Goal: Communication & Community: Ask a question

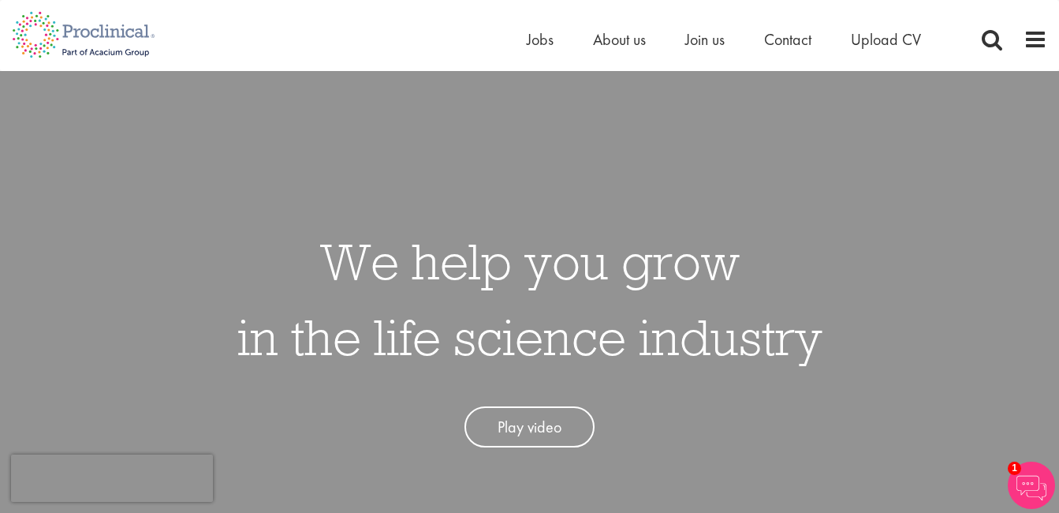
click at [793, 40] on span "Contact" at bounding box center [787, 39] width 47 height 21
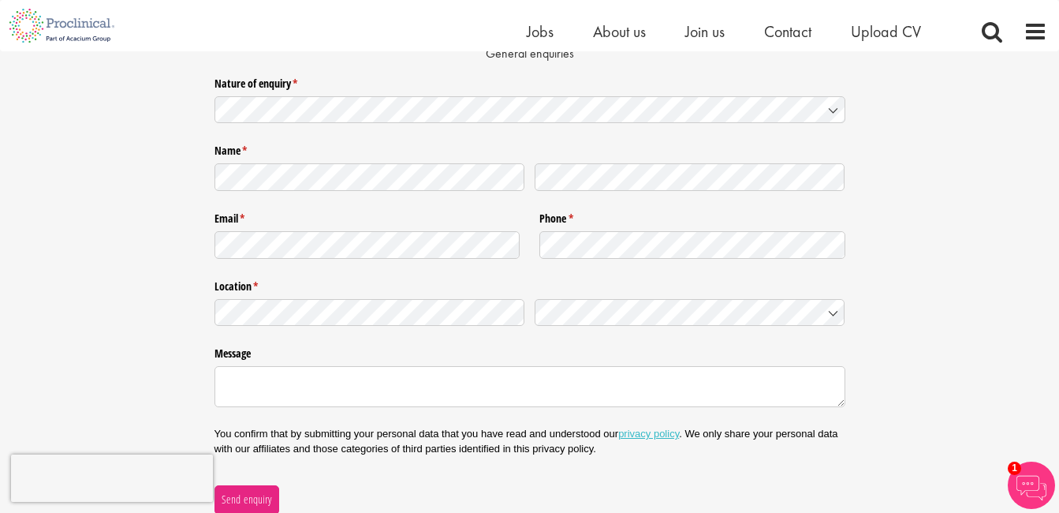
scroll to position [158, 0]
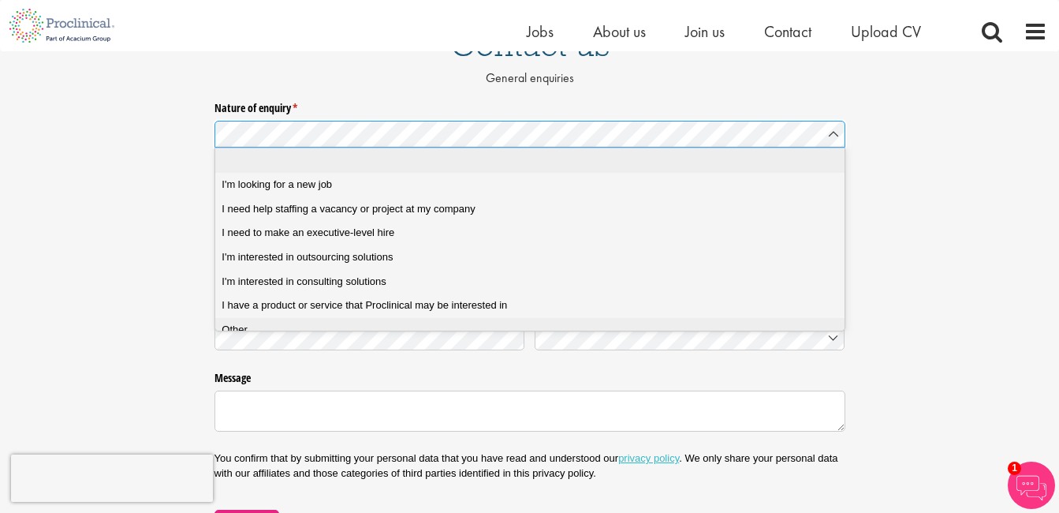
click at [241, 330] on span "Other" at bounding box center [235, 330] width 26 height 14
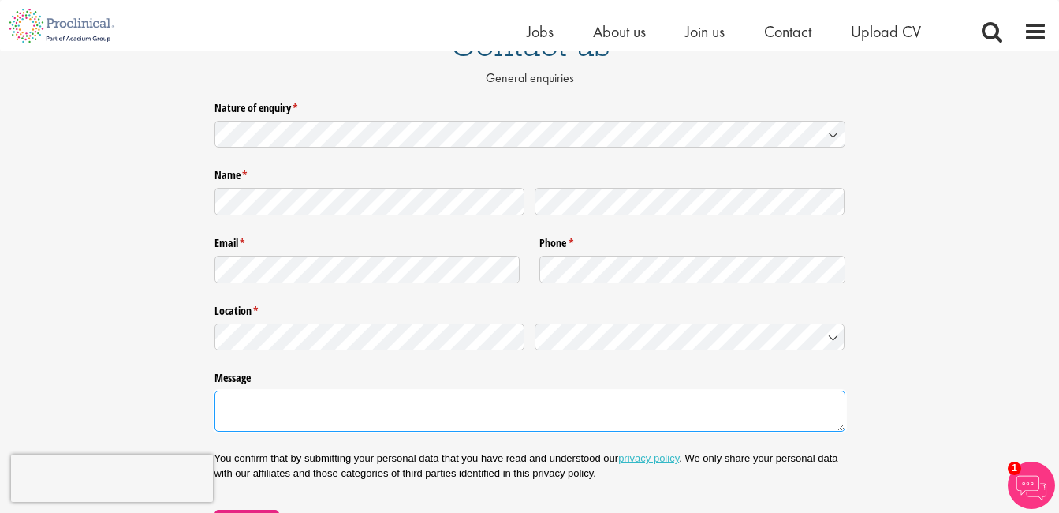
type textarea "Loremipsum do Sitametcons ad Eli SedDoeius Tempori Utlabor Etdol, Mag Aliqua (E…"
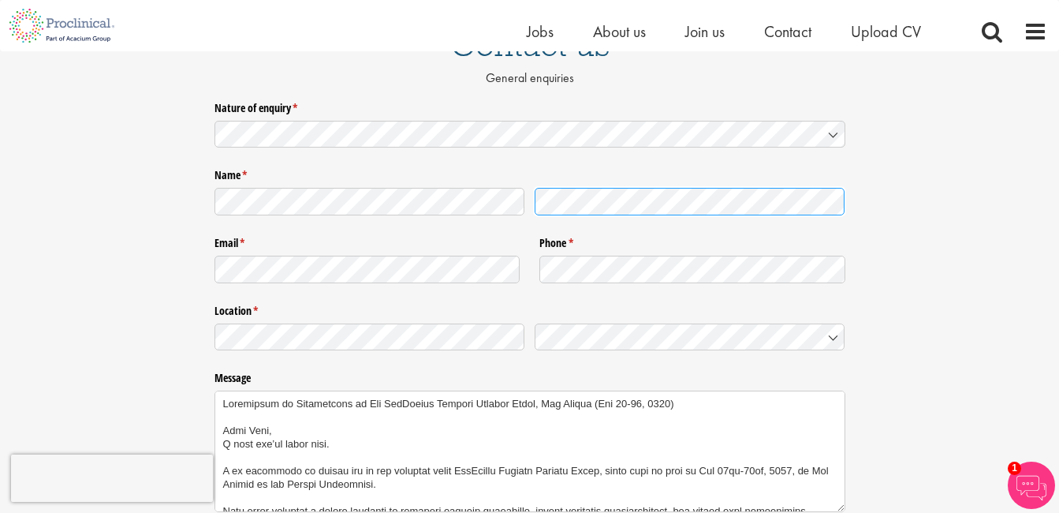
scroll to position [237, 0]
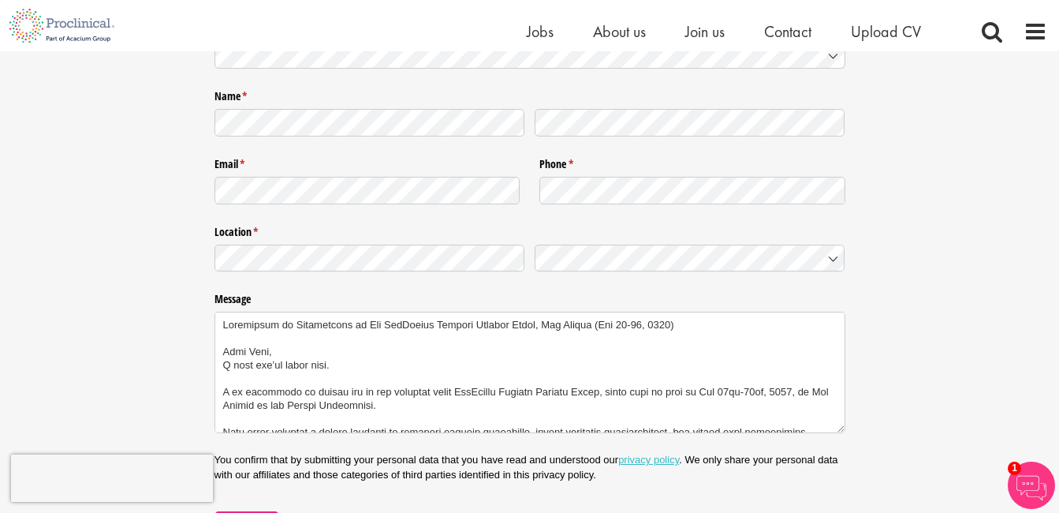
click at [728, 272] on div at bounding box center [530, 257] width 631 height 37
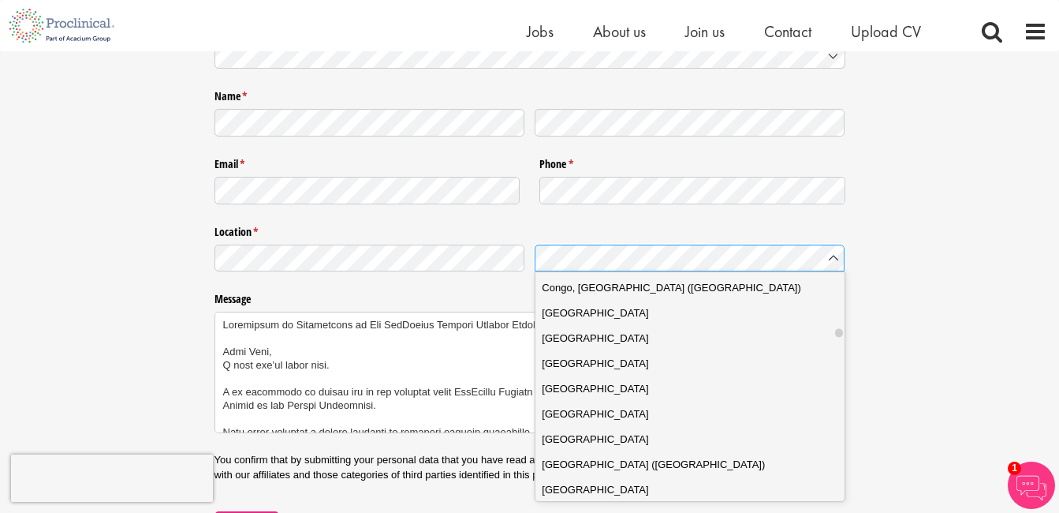
scroll to position [1577, 0]
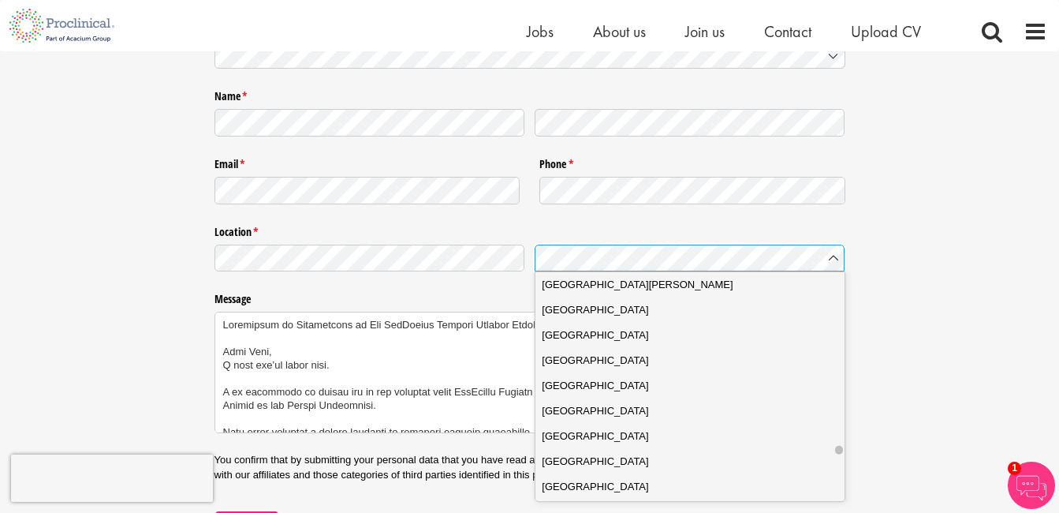
drag, startPoint x: 838, startPoint y: 334, endPoint x: 838, endPoint y: 446, distance: 112.8
click at [838, 446] on div at bounding box center [839, 450] width 8 height 9
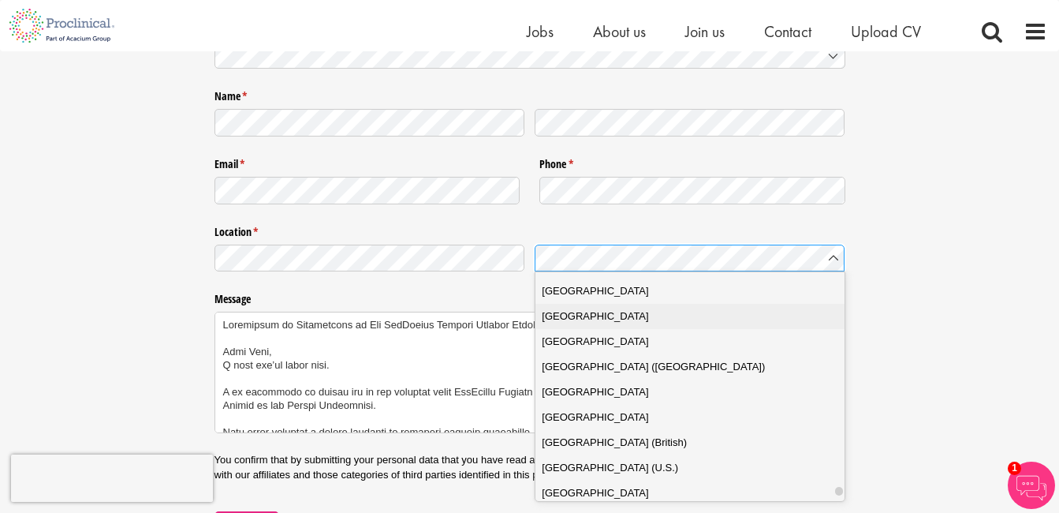
scroll to position [5618, 0]
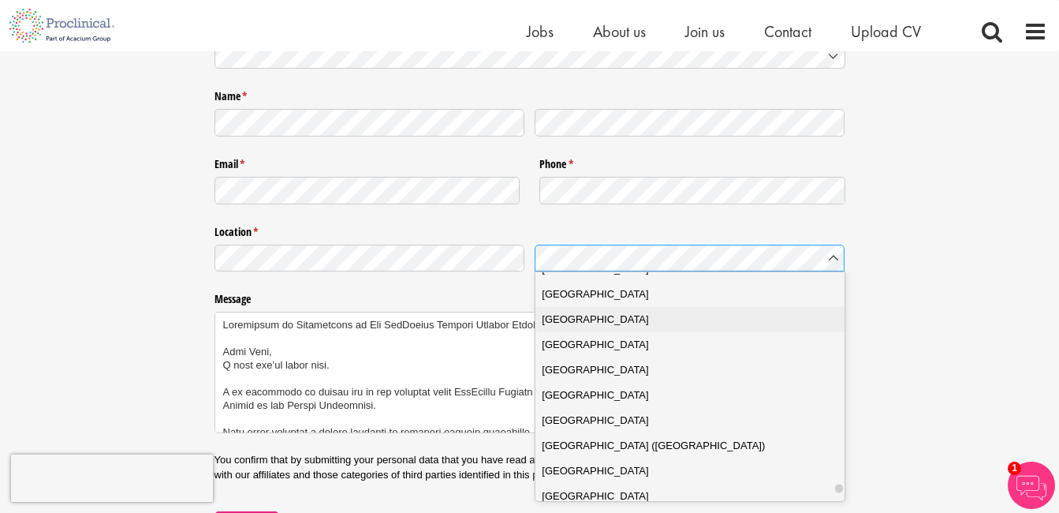
click at [584, 315] on span "[GEOGRAPHIC_DATA]" at bounding box center [595, 320] width 106 height 16
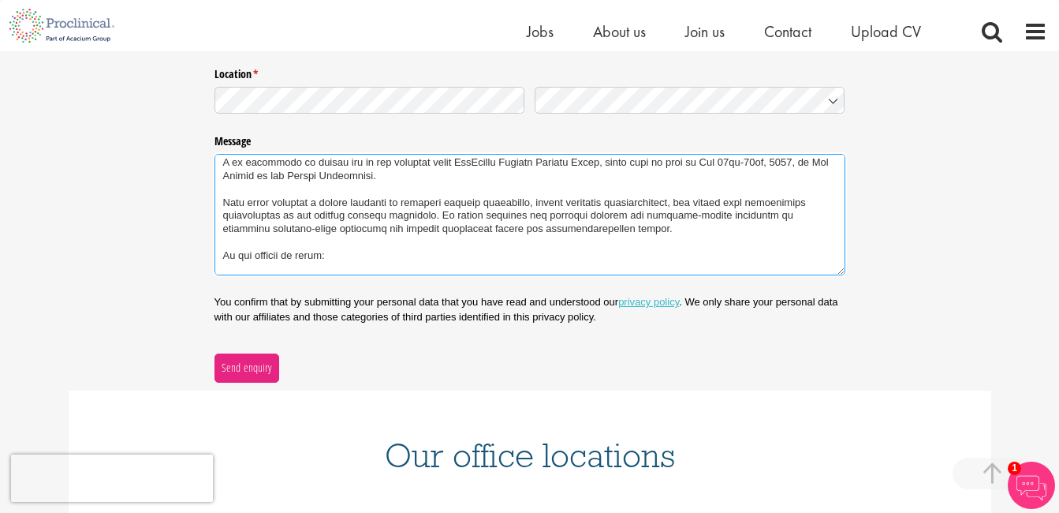
scroll to position [119, 0]
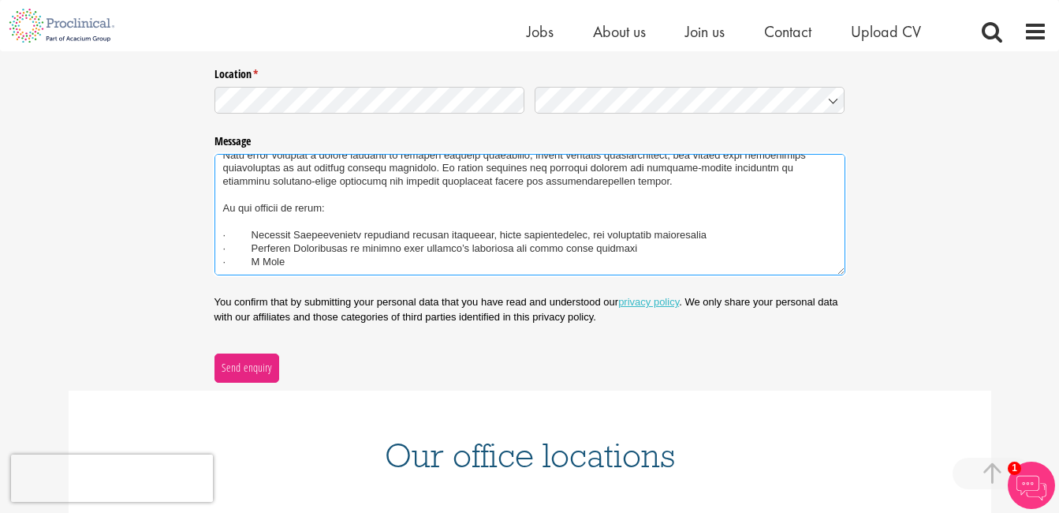
drag, startPoint x: 220, startPoint y: 164, endPoint x: 634, endPoint y: 293, distance: 433.8
click at [634, 293] on div "Nature of enquiry * (required) Name * (required) Email * (required) Phone * (re…" at bounding box center [530, 120] width 631 height 524
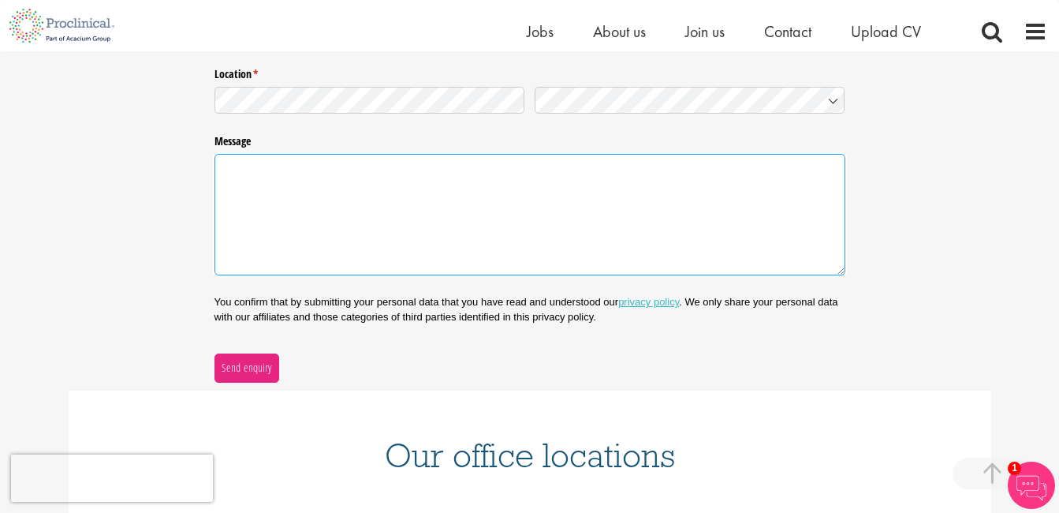
scroll to position [0, 0]
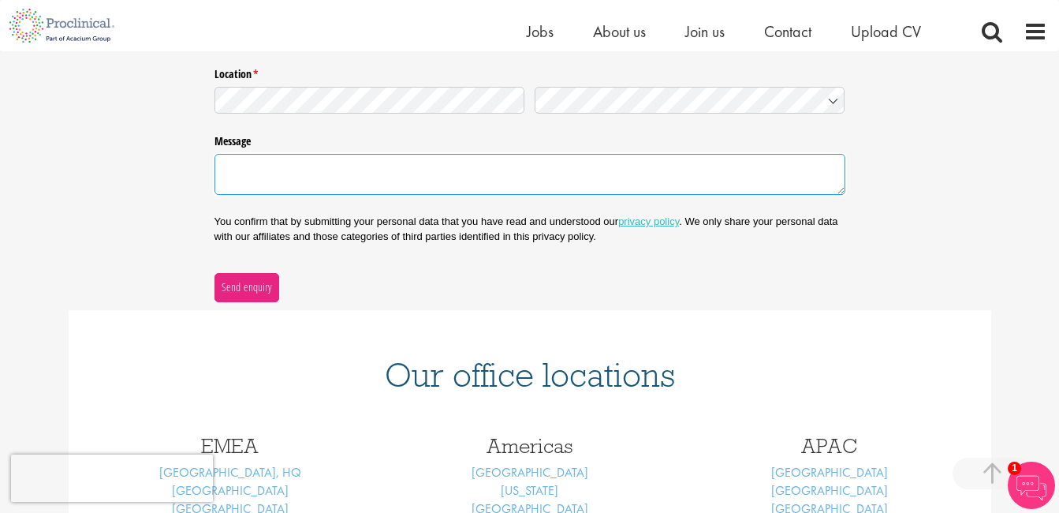
paste textarea "Loremipsum do Sitametcons ad Eli SedDoeius Tempori Utlabor Etdol, Mag Aliqua (E…"
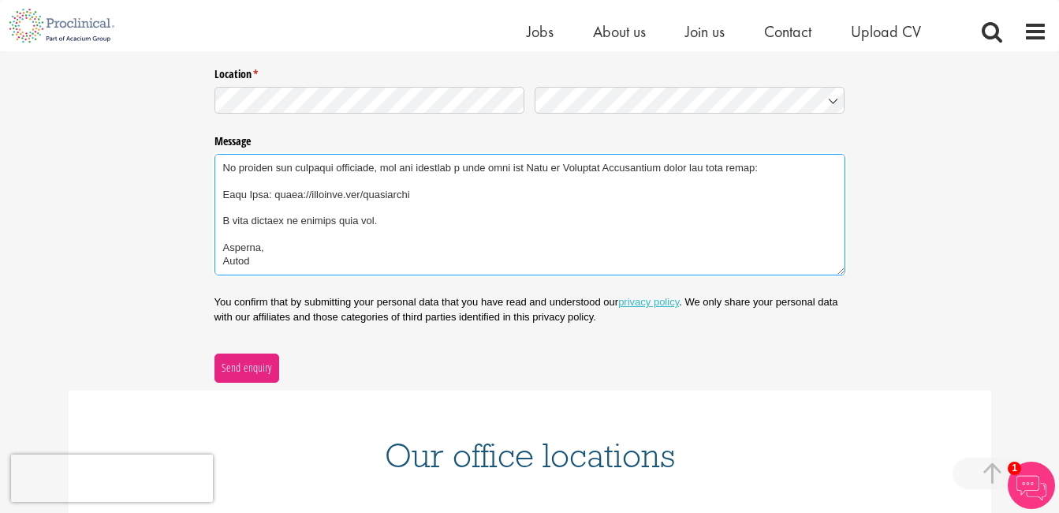
scroll to position [306, 0]
type textarea "Loremipsum do Sitametcons ad Eli SedDoeius Tempori Utlabor Etdol, Mag Aliqua (E…"
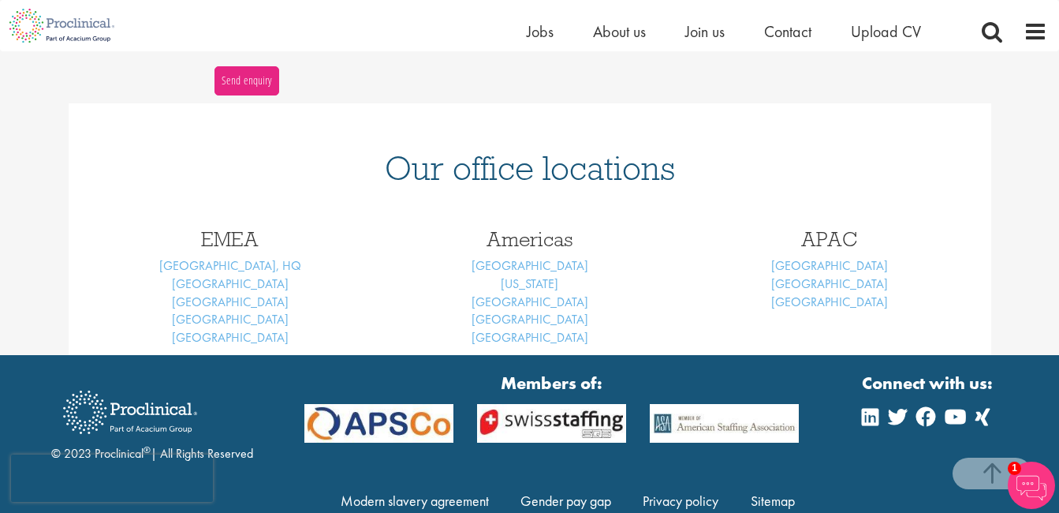
scroll to position [593, 0]
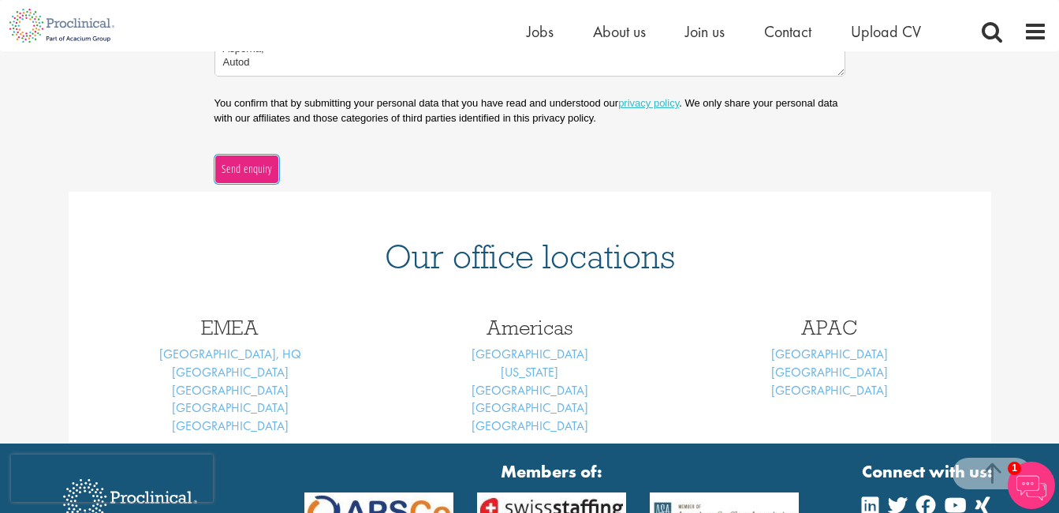
click at [235, 177] on span "Send enquiry" at bounding box center [246, 168] width 51 height 17
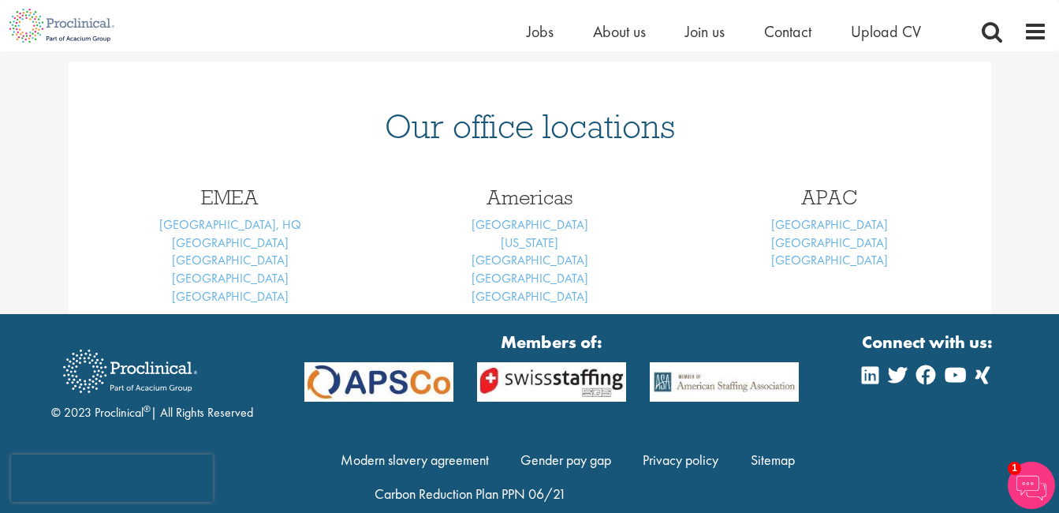
scroll to position [93, 0]
